Goal: Information Seeking & Learning: Learn about a topic

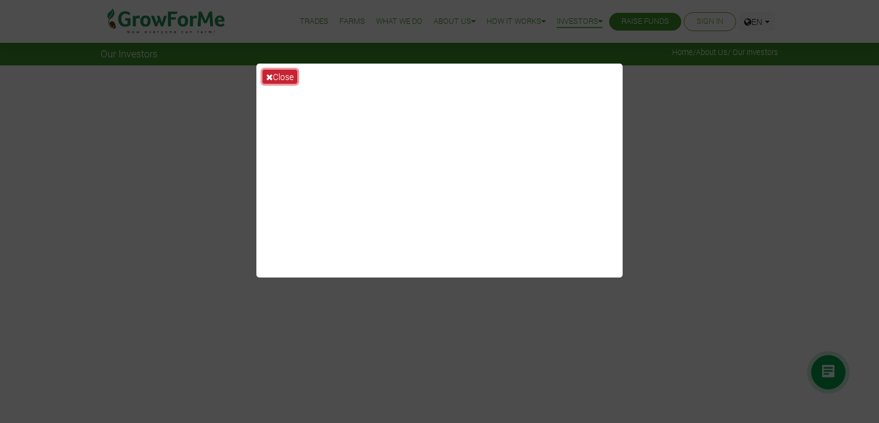
click at [285, 71] on button "Close" at bounding box center [280, 77] width 35 height 14
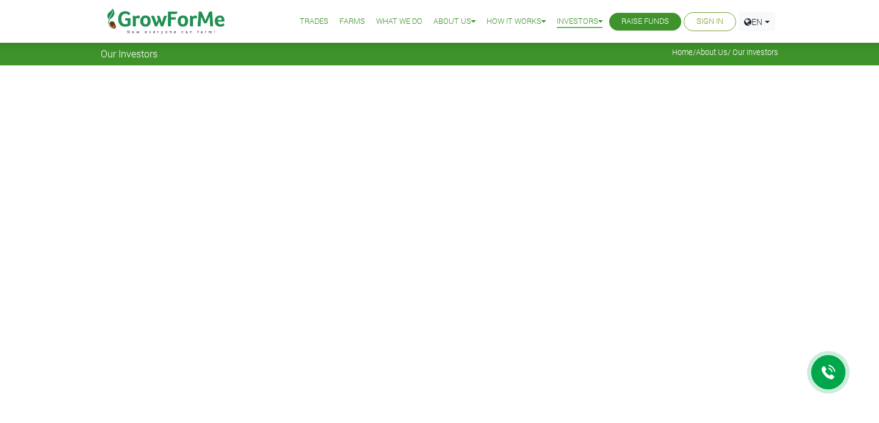
click at [652, 18] on link "Raise Funds" at bounding box center [646, 21] width 48 height 13
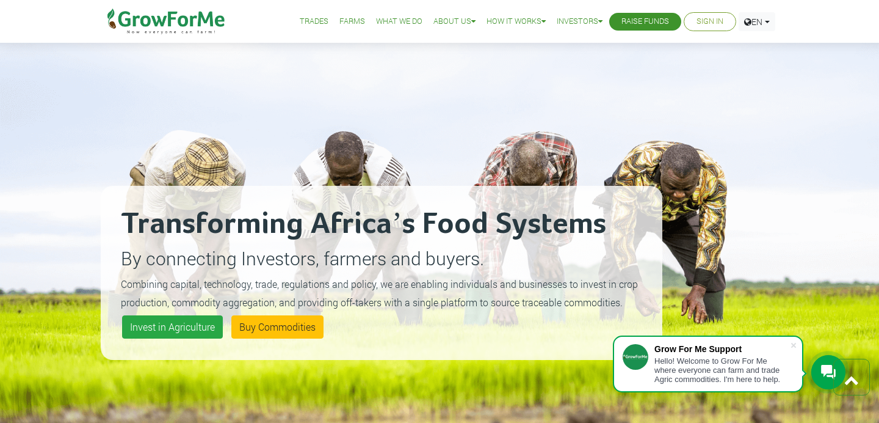
scroll to position [762, 0]
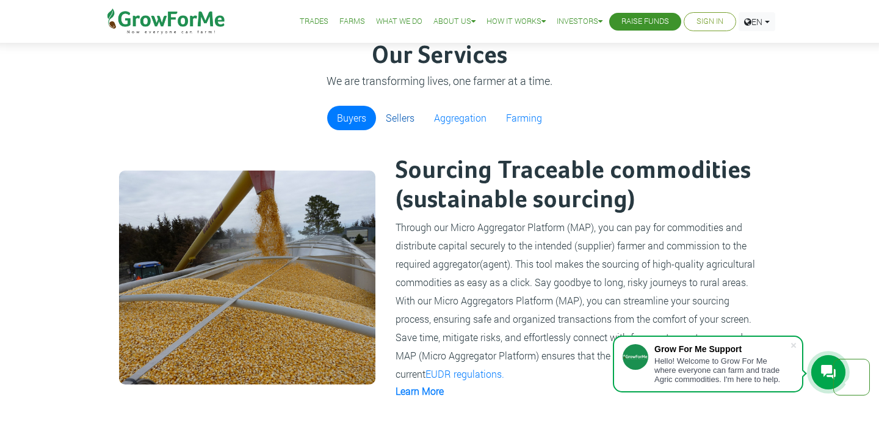
click at [412, 117] on link "Sellers" at bounding box center [400, 118] width 48 height 24
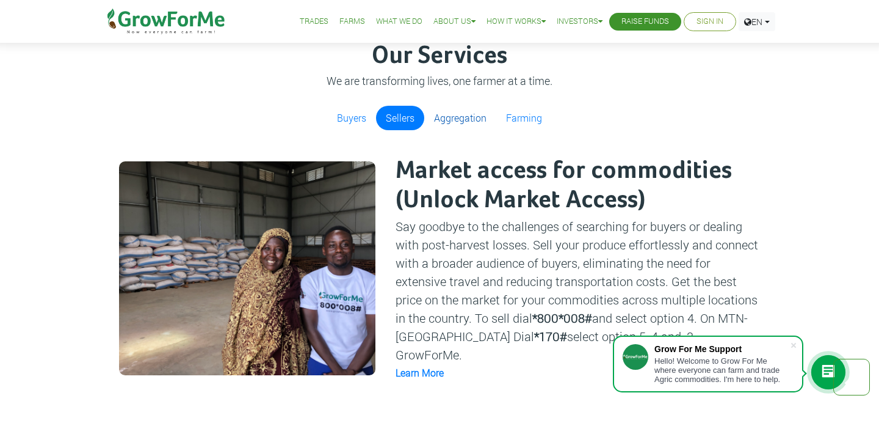
click at [470, 122] on link "Aggregation" at bounding box center [460, 118] width 72 height 24
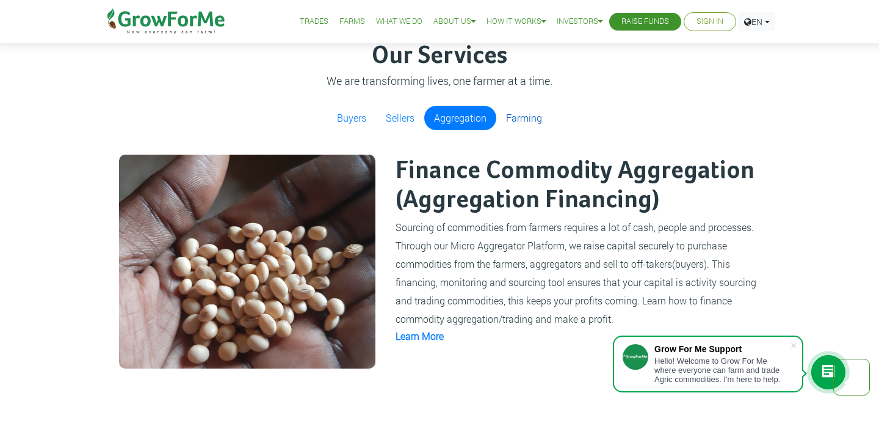
click at [523, 122] on link "Farming" at bounding box center [524, 118] width 56 height 24
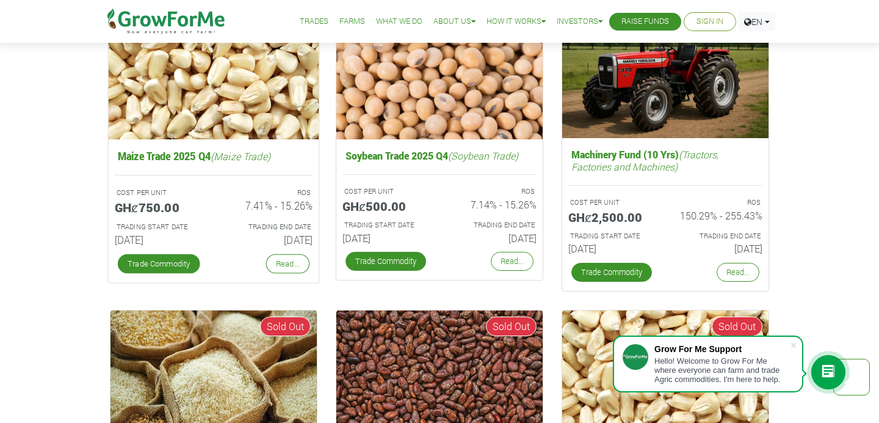
scroll to position [2010, 0]
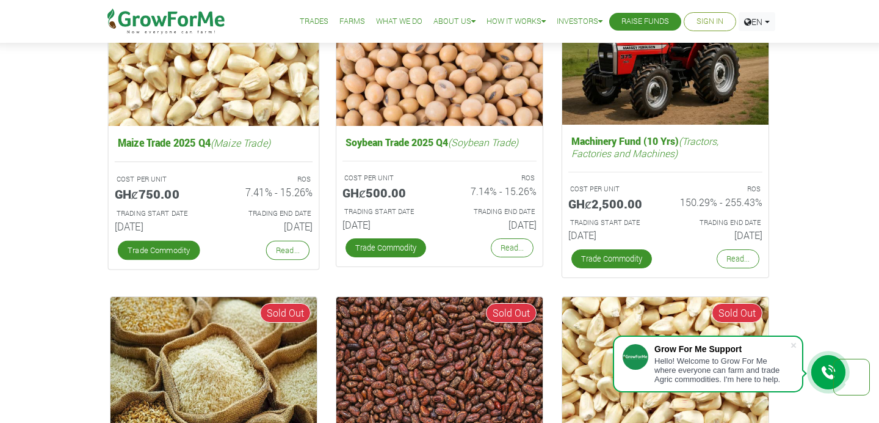
click at [236, 224] on h6 "[DATE]" at bounding box center [268, 226] width 90 height 12
click at [187, 257] on link "Trade Commodity" at bounding box center [159, 251] width 82 height 20
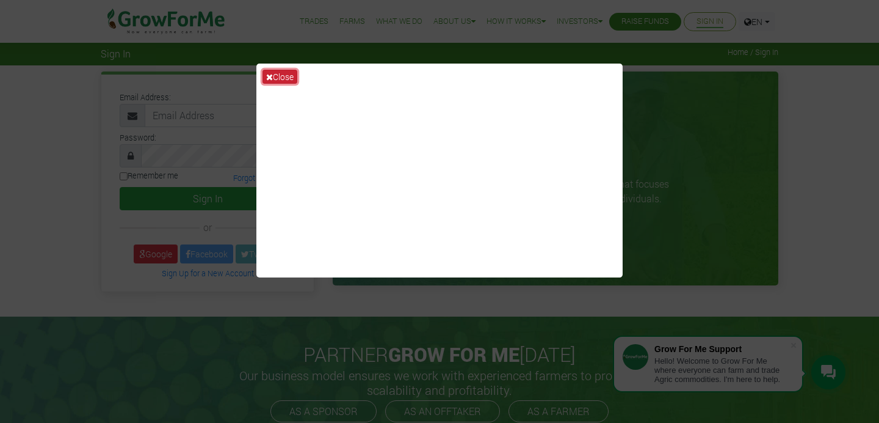
click at [282, 79] on button "Close" at bounding box center [280, 77] width 35 height 14
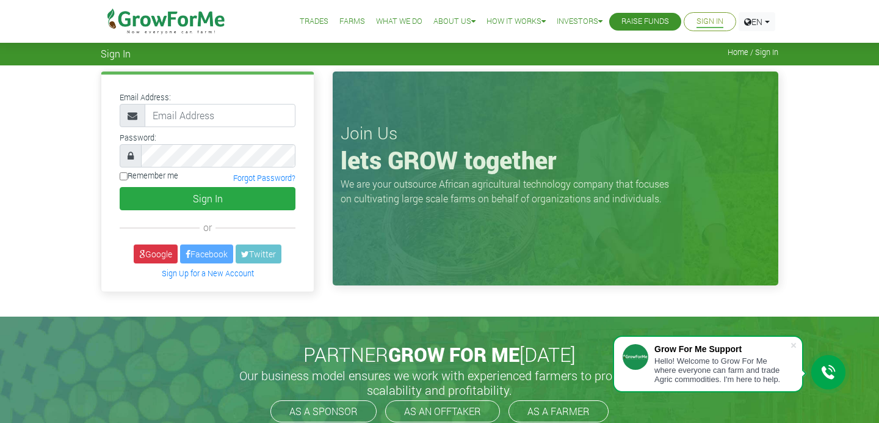
click at [158, 18] on img at bounding box center [166, 21] width 125 height 43
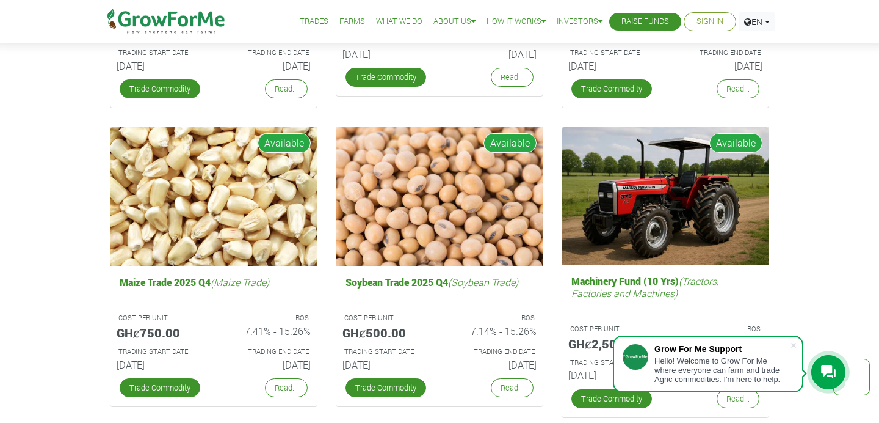
scroll to position [1919, 0]
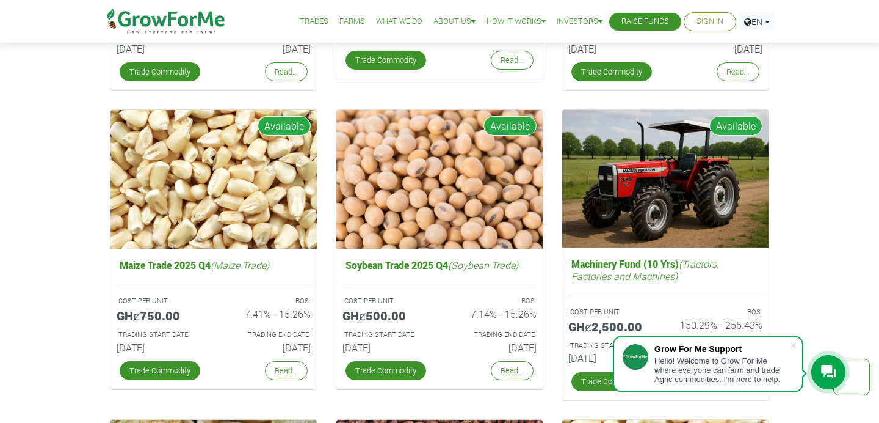
click at [641, 28] on link "Raise Funds" at bounding box center [646, 21] width 48 height 13
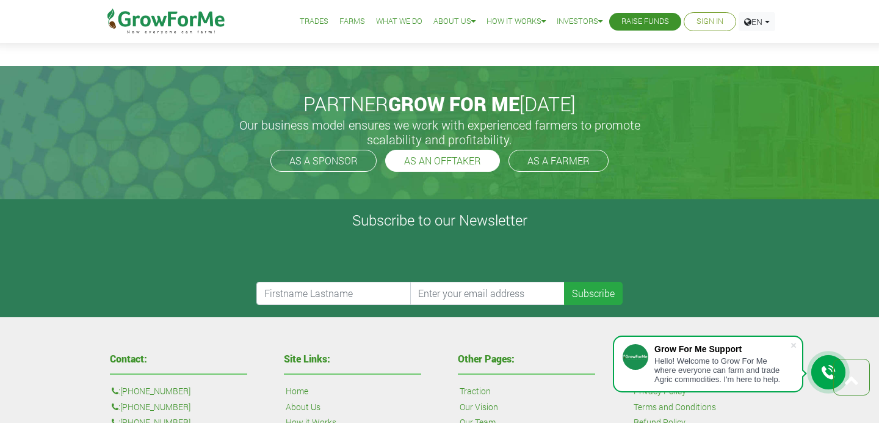
scroll to position [2506, 0]
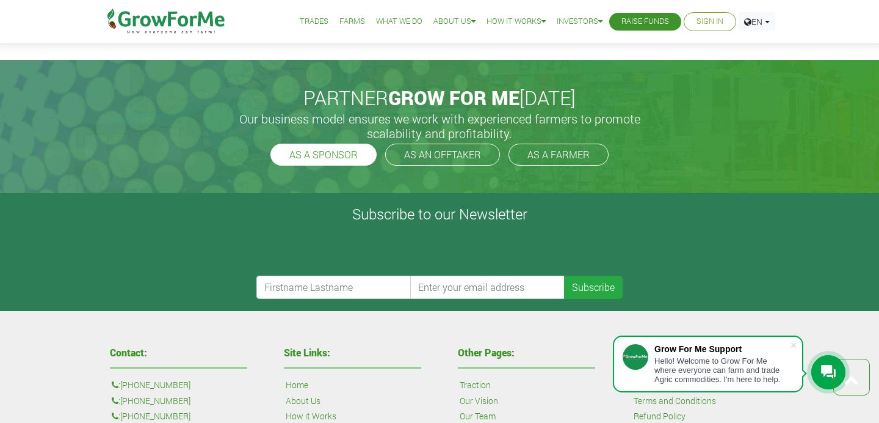
click at [343, 159] on link "AS A SPONSOR" at bounding box center [324, 155] width 106 height 22
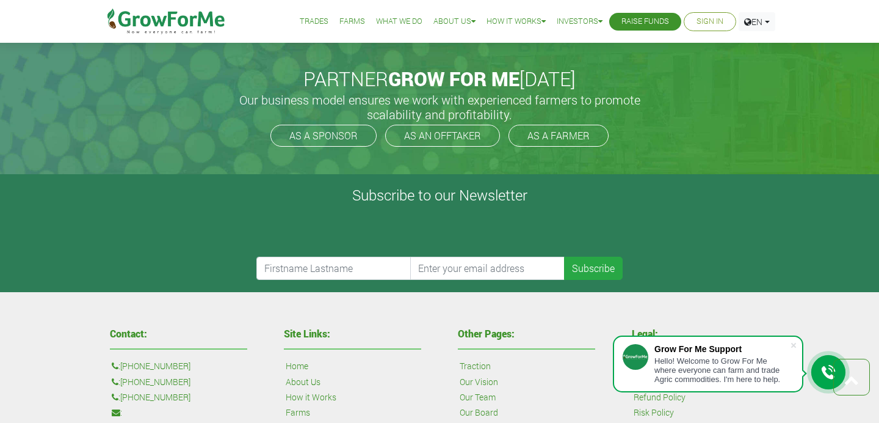
scroll to position [2523, 0]
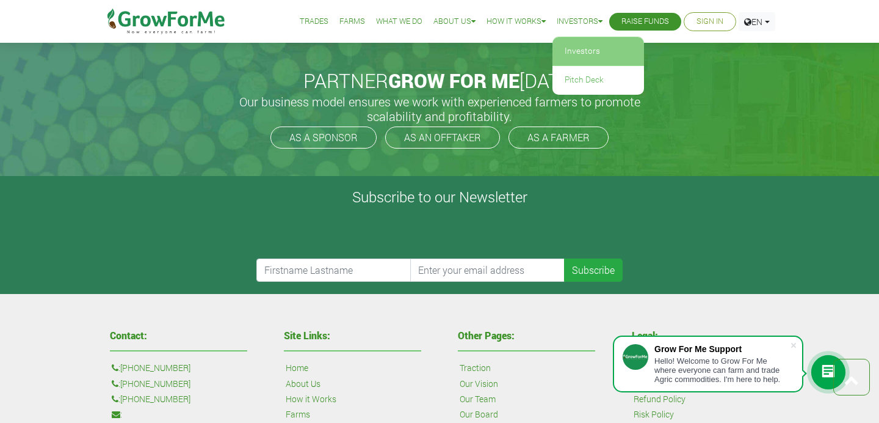
click at [581, 52] on link "Investors" at bounding box center [599, 51] width 92 height 28
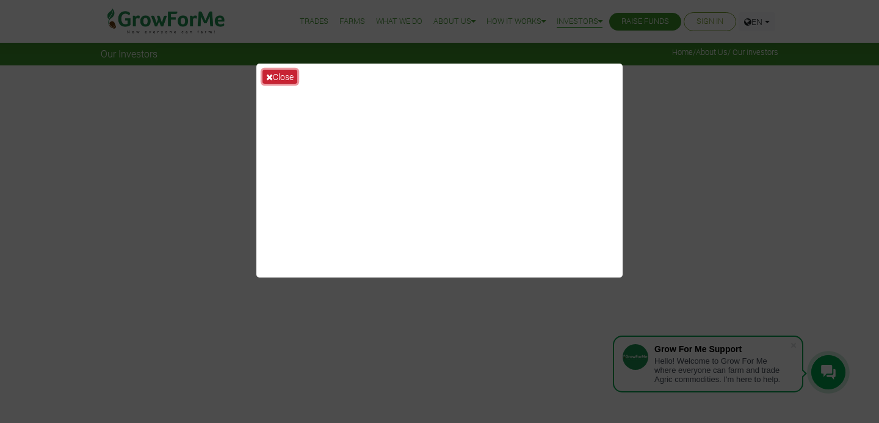
click at [291, 71] on button "Close" at bounding box center [280, 77] width 35 height 14
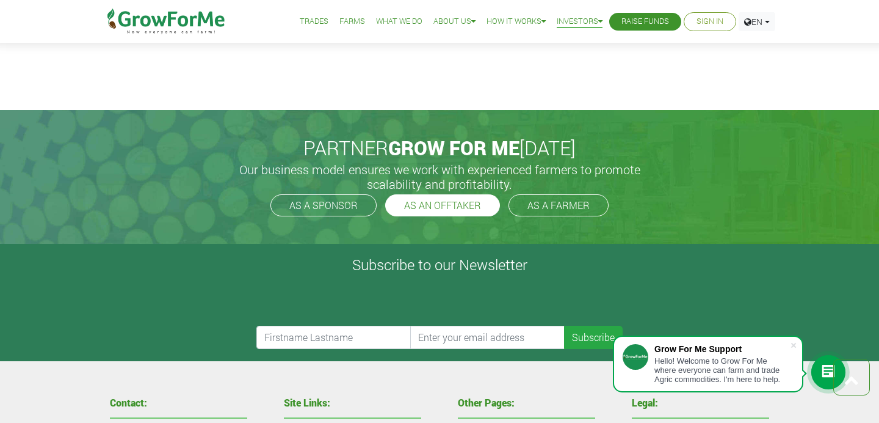
scroll to position [2755, 0]
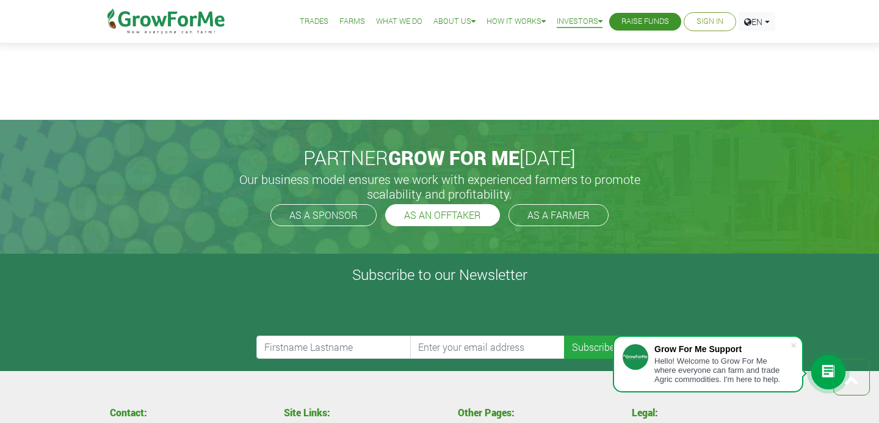
click at [425, 208] on link "AS AN OFFTAKER" at bounding box center [442, 215] width 115 height 22
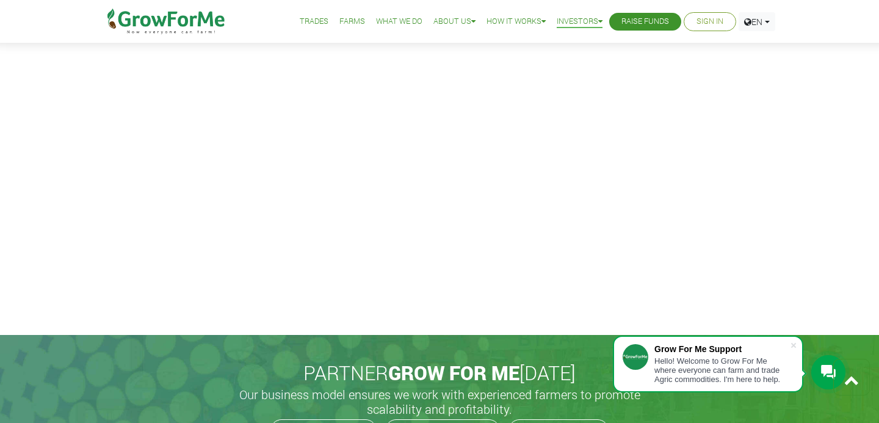
scroll to position [2520, 0]
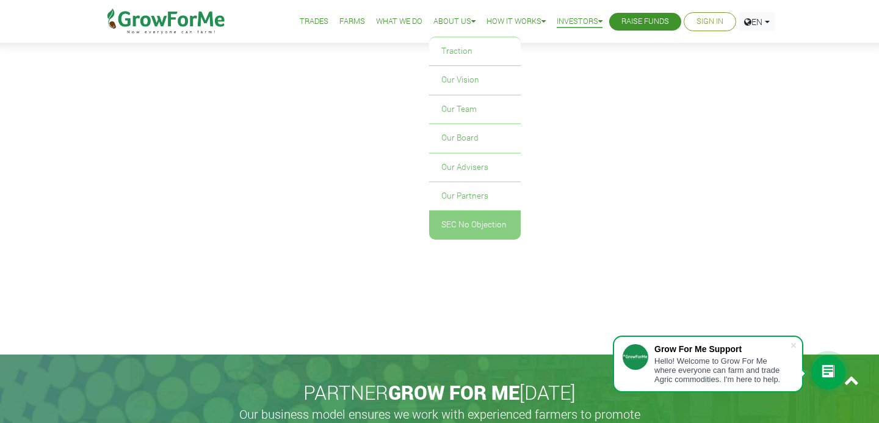
click at [465, 227] on link "SEC No Objection" at bounding box center [475, 225] width 92 height 28
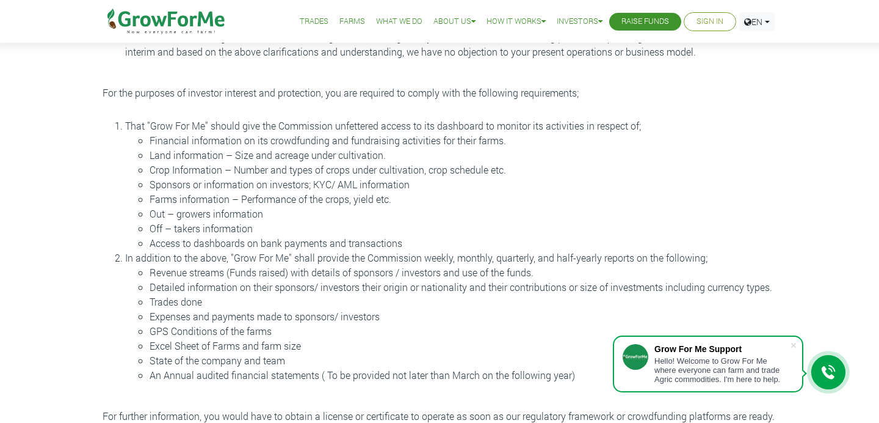
scroll to position [363, 0]
